Goal: Navigation & Orientation: Find specific page/section

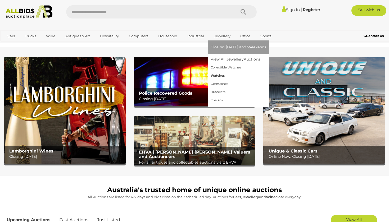
click at [221, 73] on link "Watches" at bounding box center [238, 76] width 56 height 8
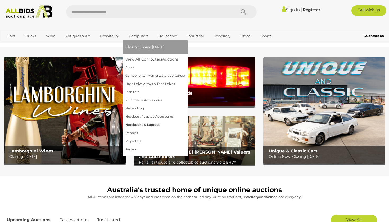
click at [141, 127] on link "Notebooks & Laptops" at bounding box center [154, 125] width 59 height 8
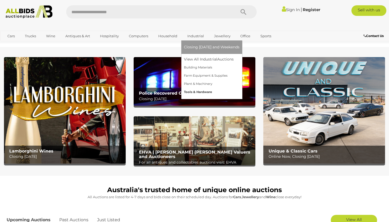
click at [202, 94] on link "Tools & Hardware" at bounding box center [212, 92] width 56 height 8
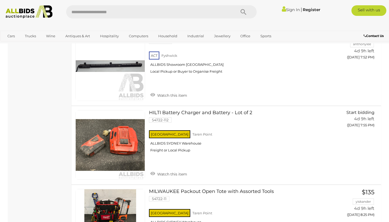
scroll to position [919, 0]
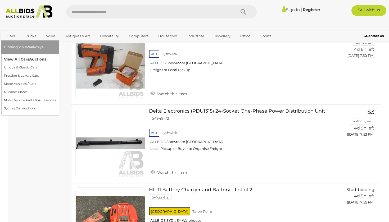
click at [25, 59] on link "View All Cars Auctions" at bounding box center [30, 59] width 52 height 8
